Goal: Task Accomplishment & Management: Use online tool/utility

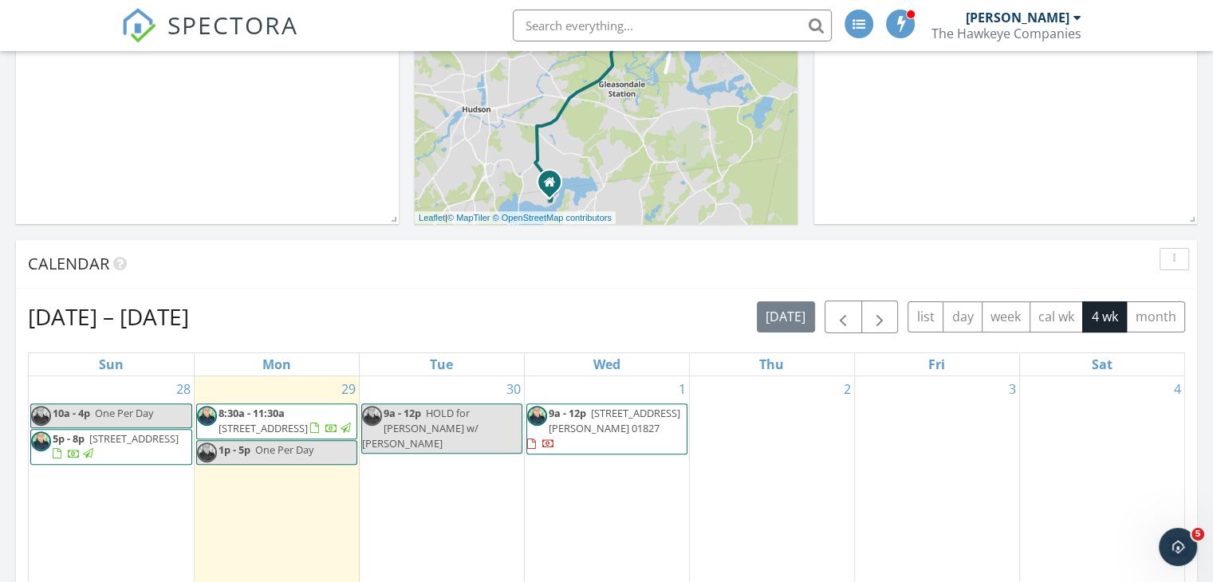
click at [612, 426] on span "[STREET_ADDRESS][PERSON_NAME] 01827" at bounding box center [615, 421] width 132 height 30
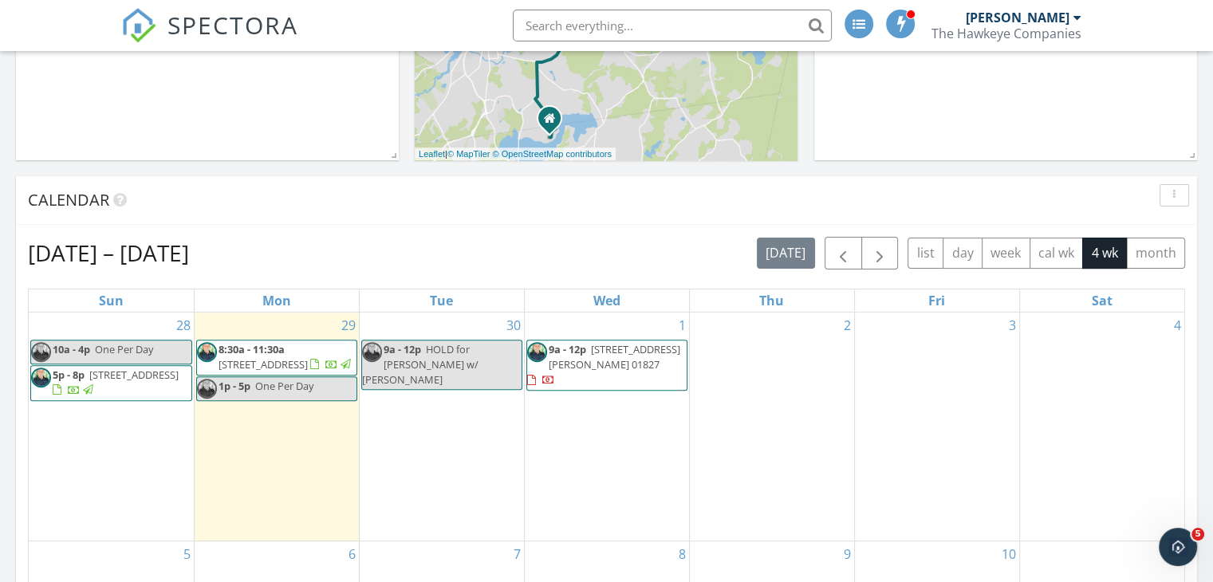
scroll to position [558, 0]
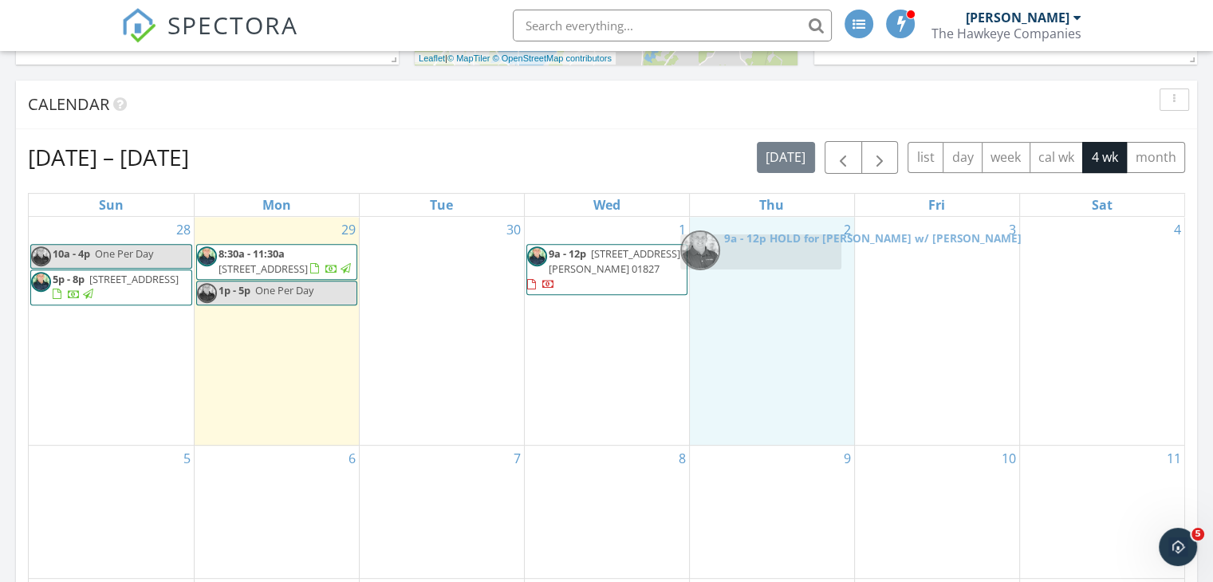
drag, startPoint x: 443, startPoint y: 275, endPoint x: 766, endPoint y: 256, distance: 323.5
click at [766, 256] on body "SPECTORA Daniel Fox The Hawkeye Companies Role: Inspector Dashboard New Inspect…" at bounding box center [606, 532] width 1213 height 2180
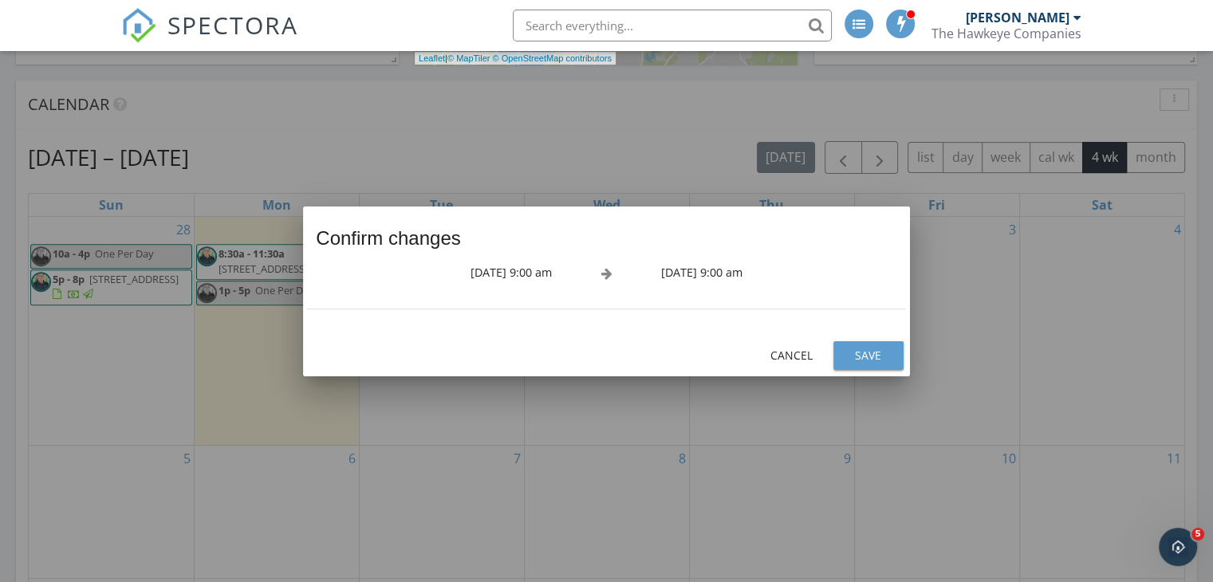
click at [855, 358] on div "Save" at bounding box center [868, 355] width 45 height 17
